Goal: Information Seeking & Learning: Learn about a topic

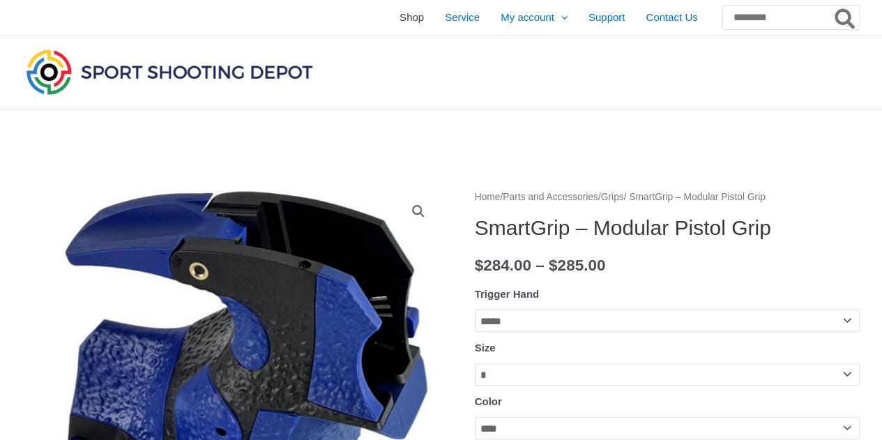
click at [399, 16] on span "Shop" at bounding box center [411, 17] width 24 height 35
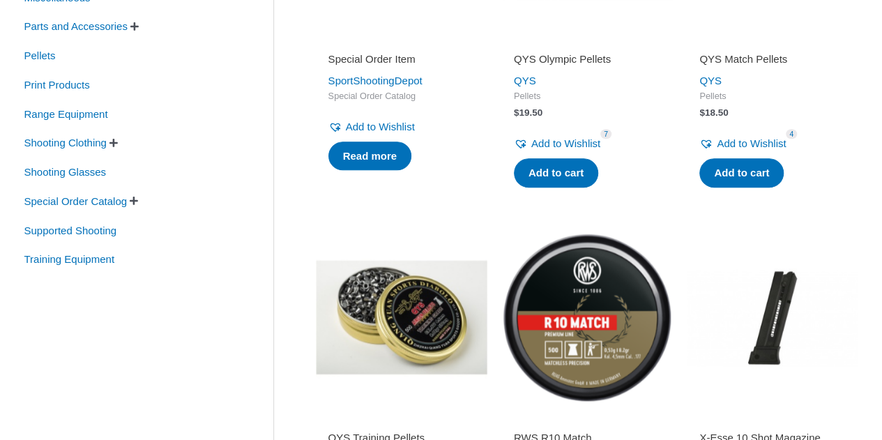
scroll to position [448, 0]
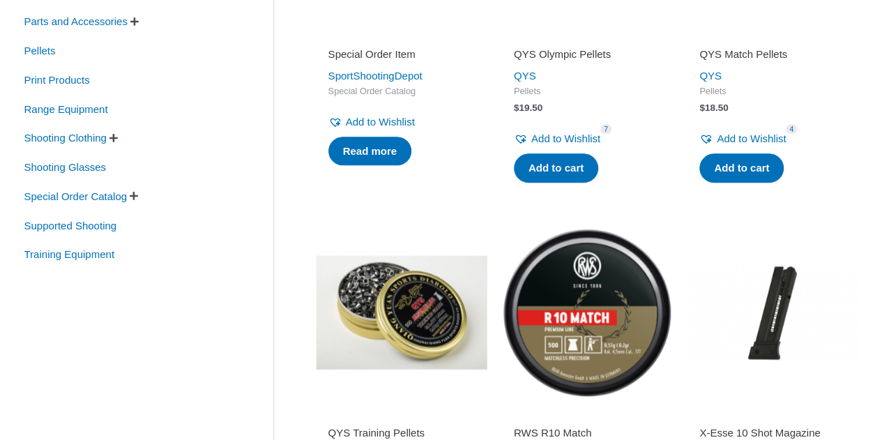
click at [118, 133] on span "" at bounding box center [113, 138] width 8 height 10
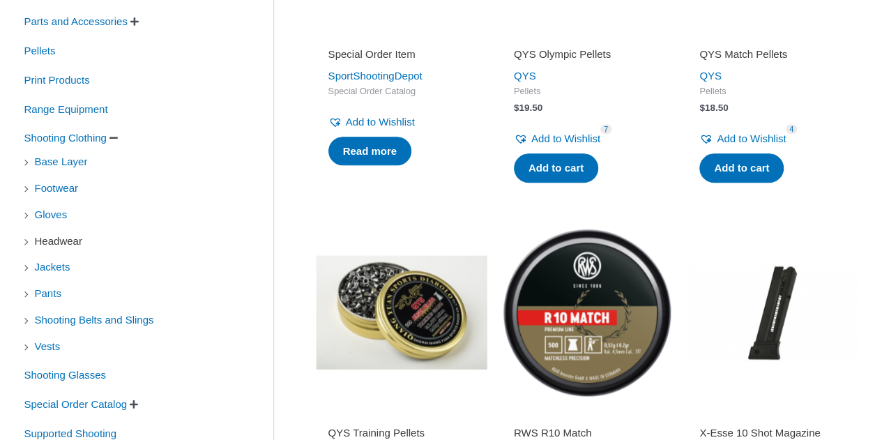
click at [50, 240] on span "Headwear" at bounding box center [58, 241] width 50 height 24
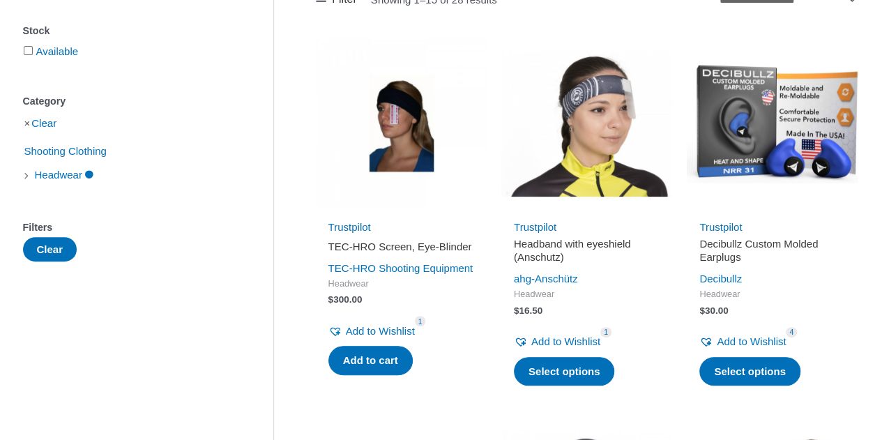
scroll to position [259, 0]
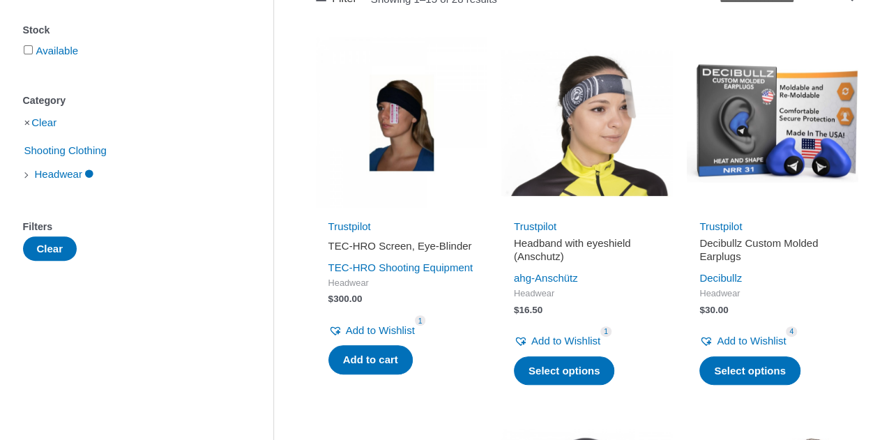
click at [25, 125] on li "Clear" at bounding box center [127, 122] width 208 height 24
click at [95, 175] on link "Headwear" at bounding box center [63, 173] width 61 height 12
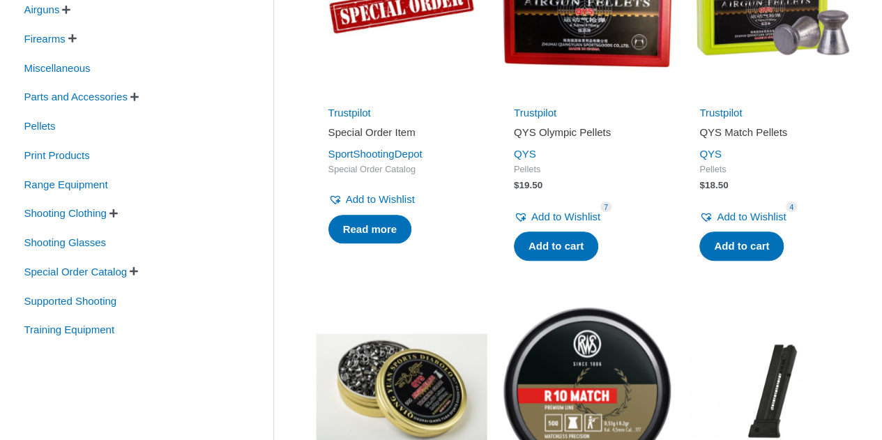
scroll to position [372, 0]
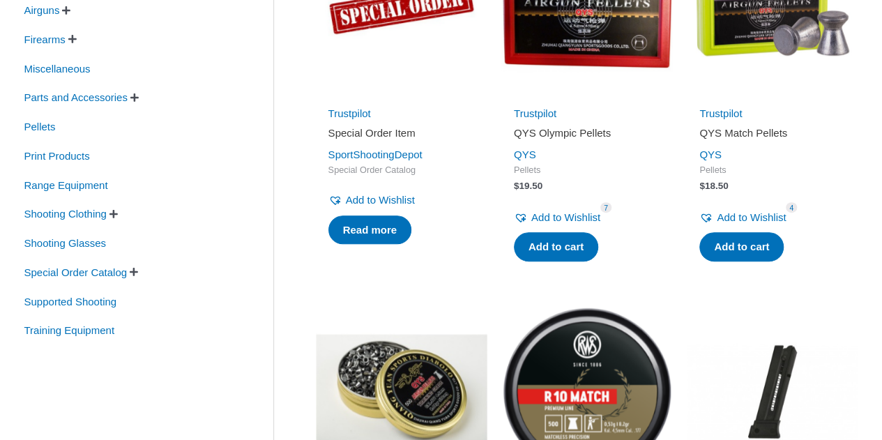
click at [118, 214] on span "" at bounding box center [113, 214] width 8 height 10
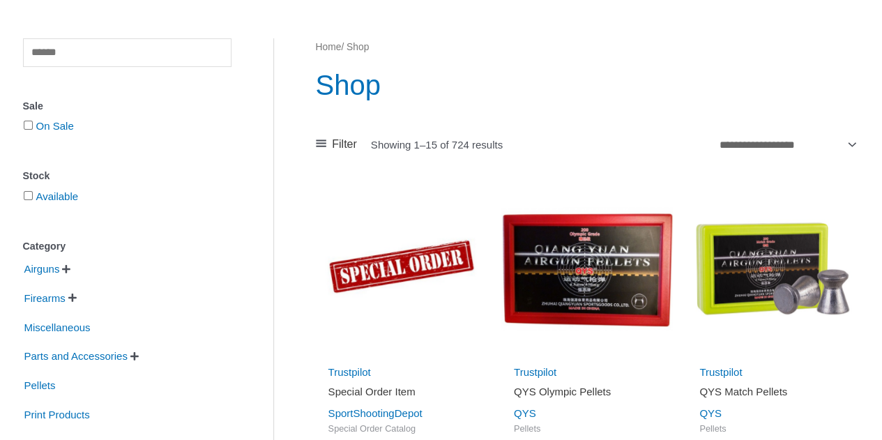
scroll to position [0, 0]
